Goal: Answer question/provide support

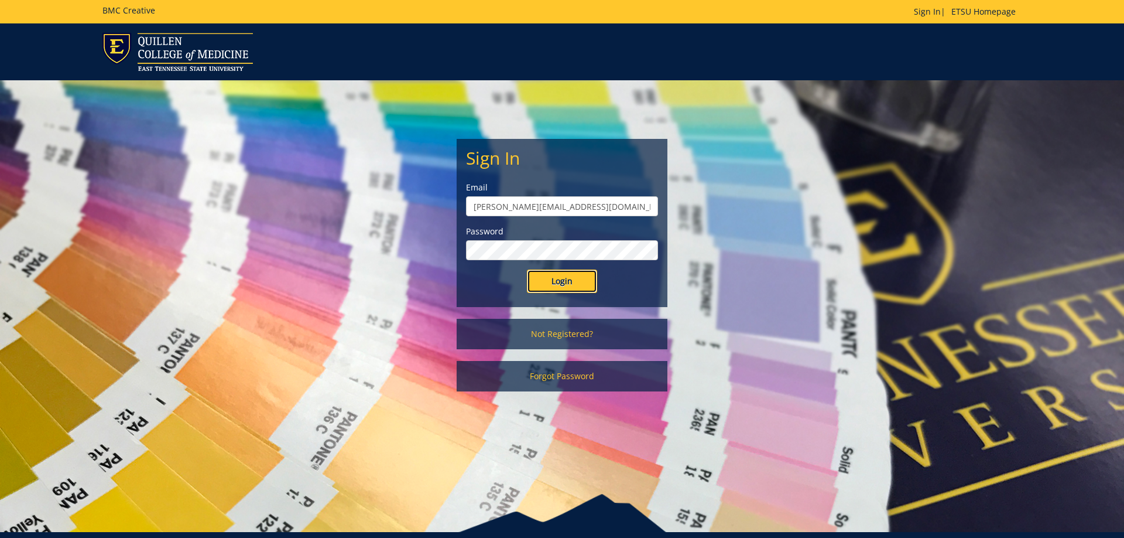
click at [568, 280] on input "Login" at bounding box center [562, 280] width 70 height 23
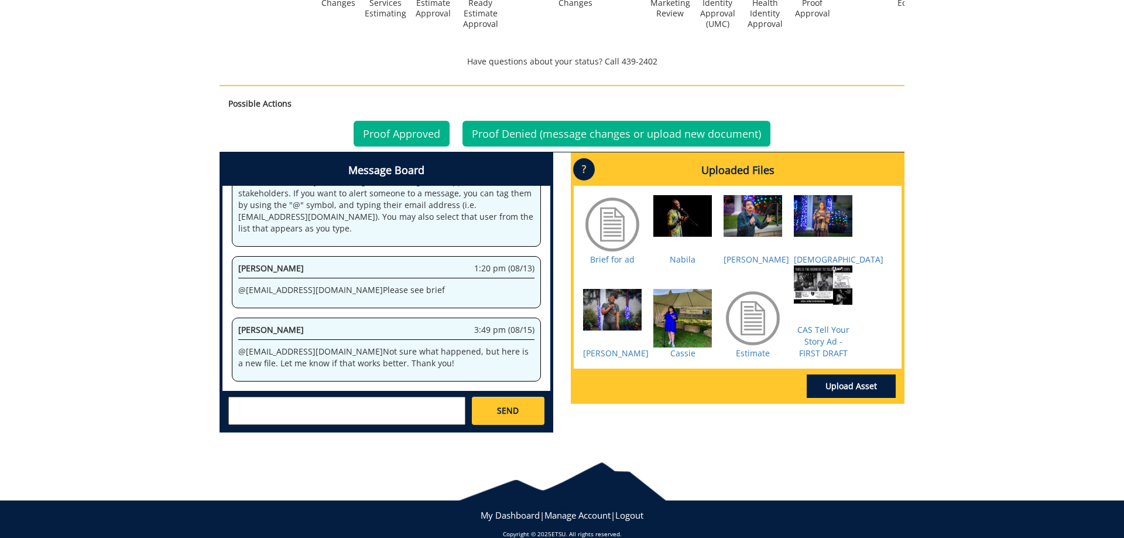
scroll to position [447, 0]
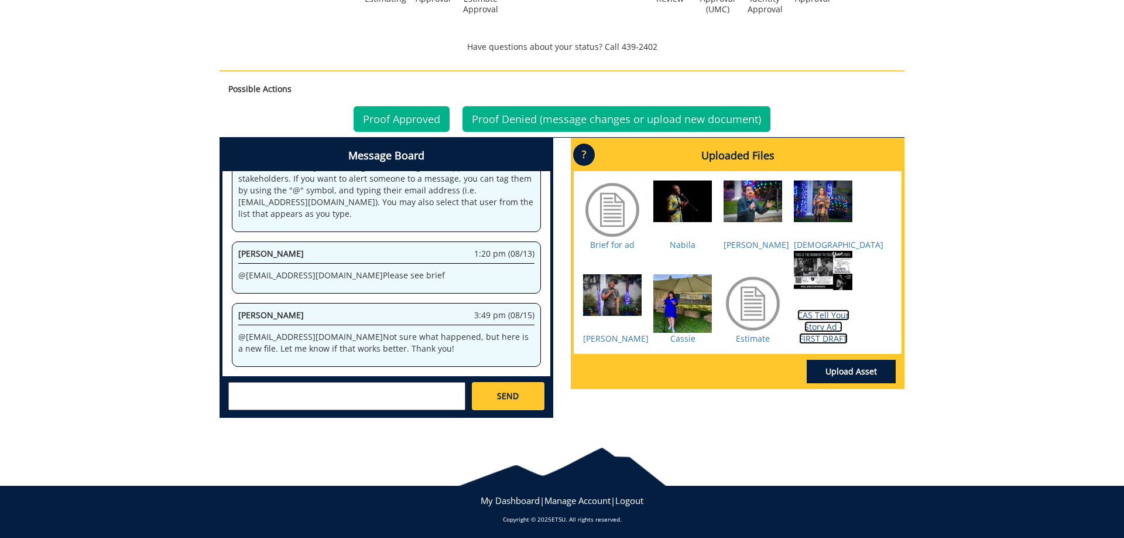
click at [814, 330] on link "CAS Tell Your Story Ad - FIRST DRAFT" at bounding box center [824, 326] width 52 height 35
click at [423, 116] on link "Proof Approved" at bounding box center [402, 119] width 96 height 26
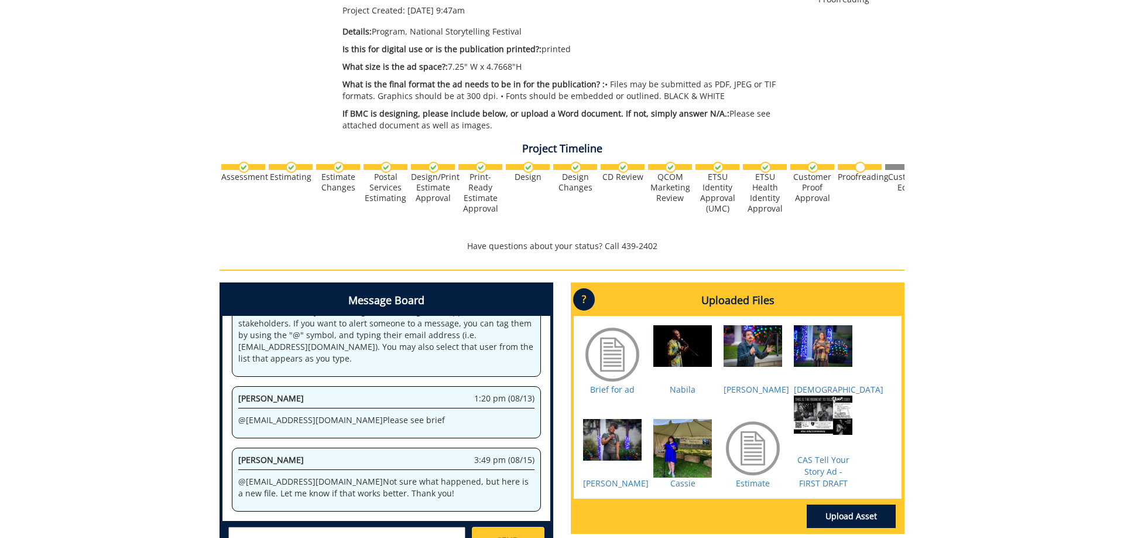
scroll to position [358, 0]
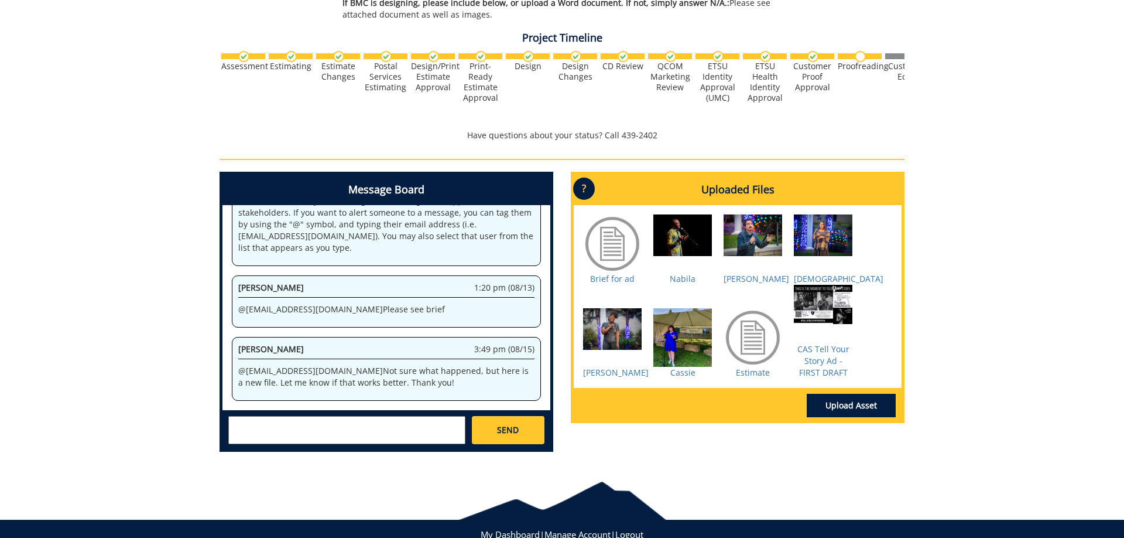
click at [396, 425] on textarea at bounding box center [346, 430] width 237 height 28
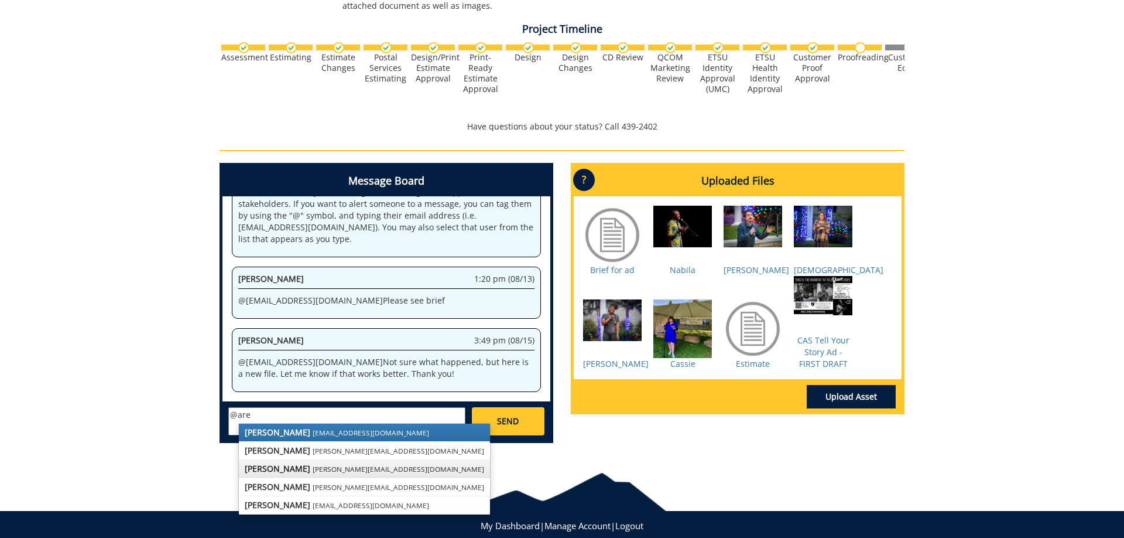
scroll to position [392, 0]
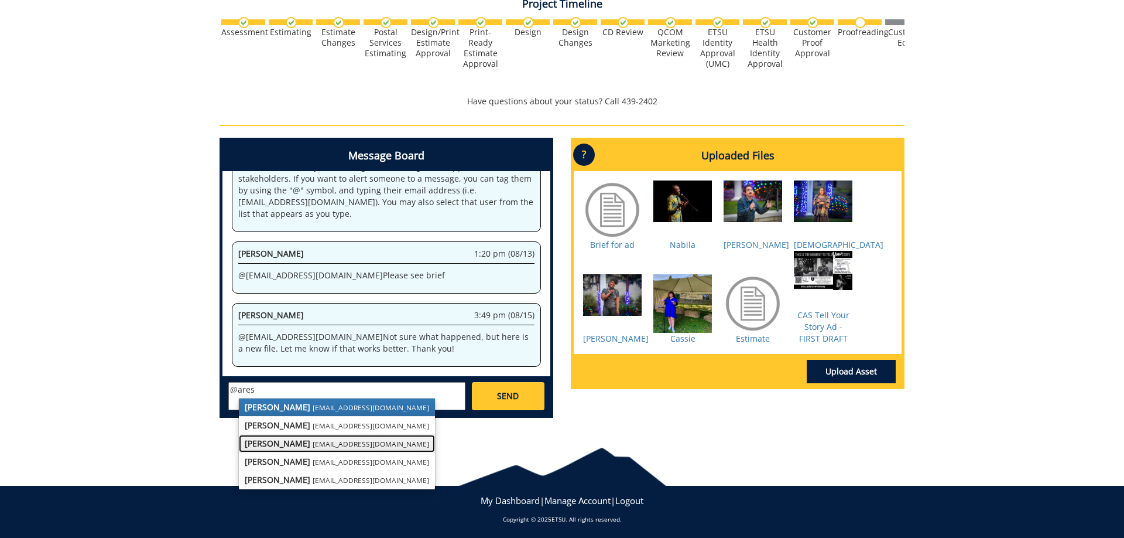
click at [296, 439] on strong "[PERSON_NAME]" at bounding box center [278, 442] width 66 height 11
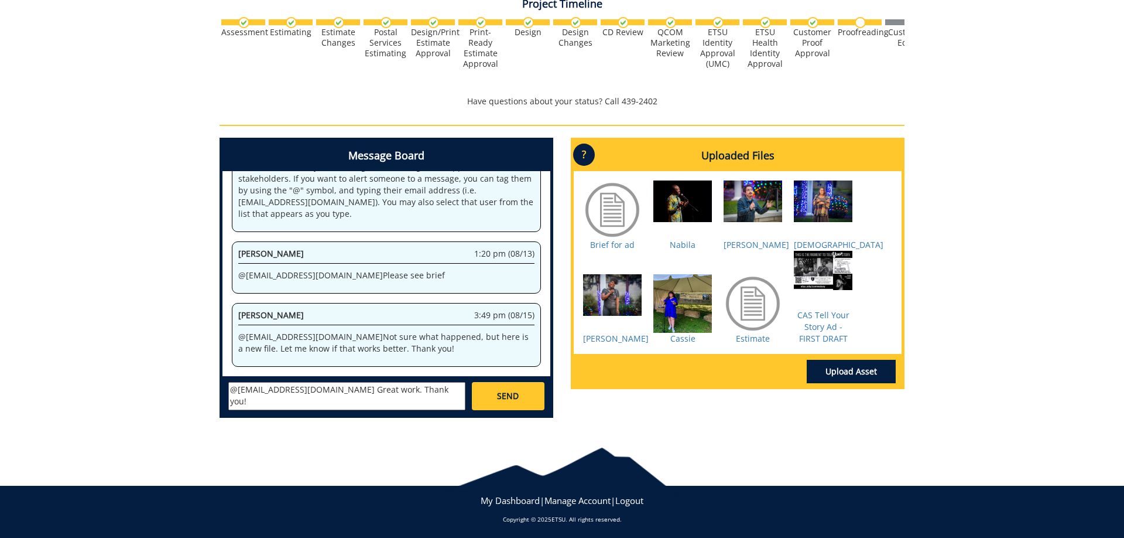
type textarea "@[EMAIL_ADDRESS][DOMAIN_NAME] Great work. Thank you!"
click at [525, 402] on link "SEND" at bounding box center [508, 396] width 73 height 28
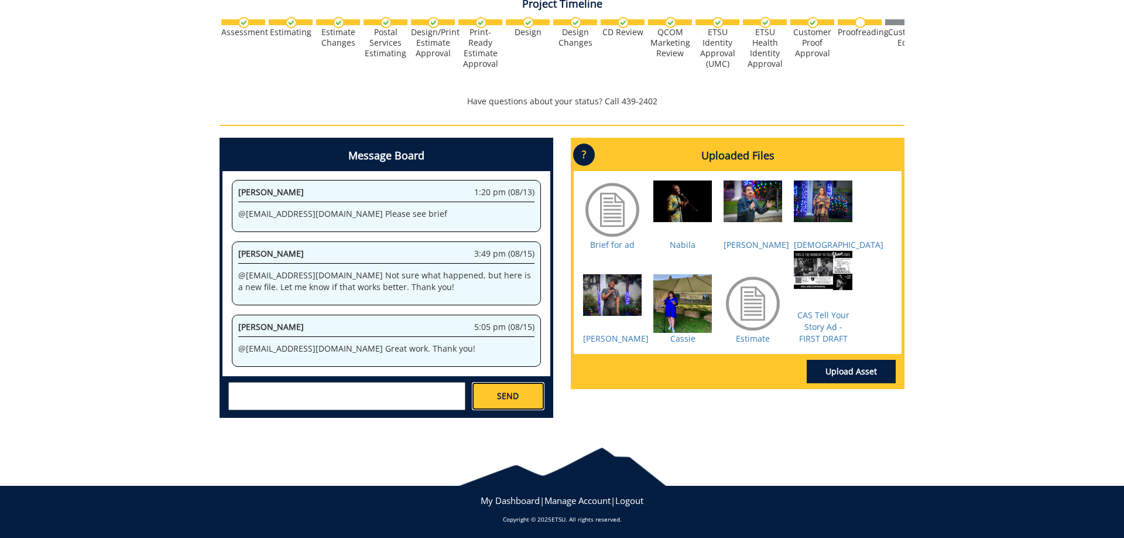
scroll to position [718, 0]
